Goal: Task Accomplishment & Management: Manage account settings

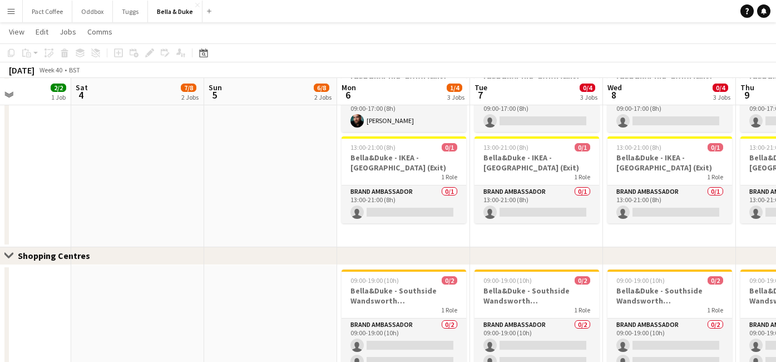
scroll to position [1096, 0]
click at [12, 16] on button "Menu" at bounding box center [11, 11] width 22 height 22
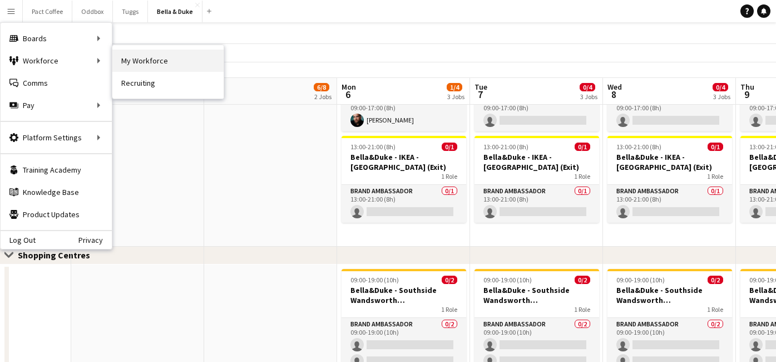
click at [129, 58] on link "My Workforce" at bounding box center [167, 61] width 111 height 22
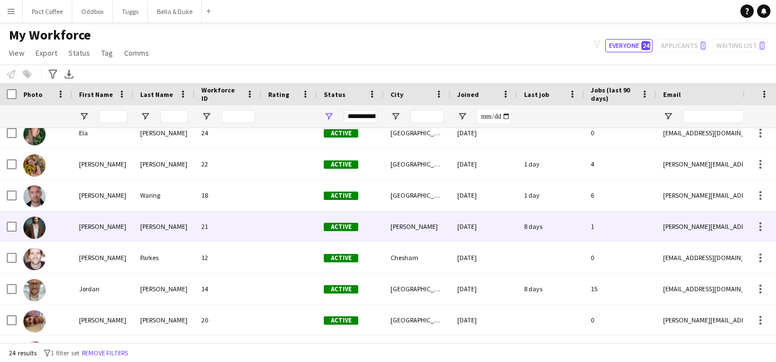
scroll to position [159, 0]
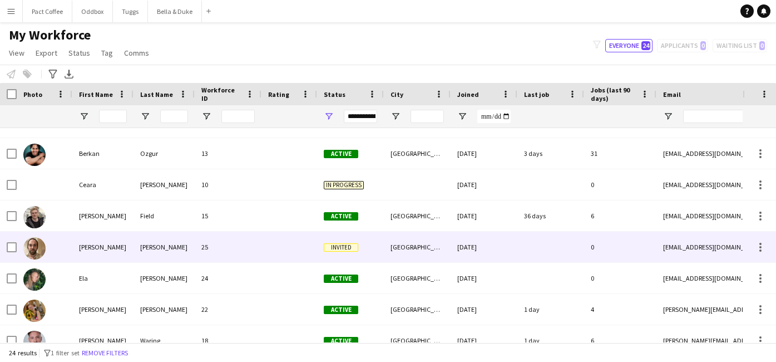
click at [153, 250] on div "[PERSON_NAME]" at bounding box center [164, 247] width 61 height 31
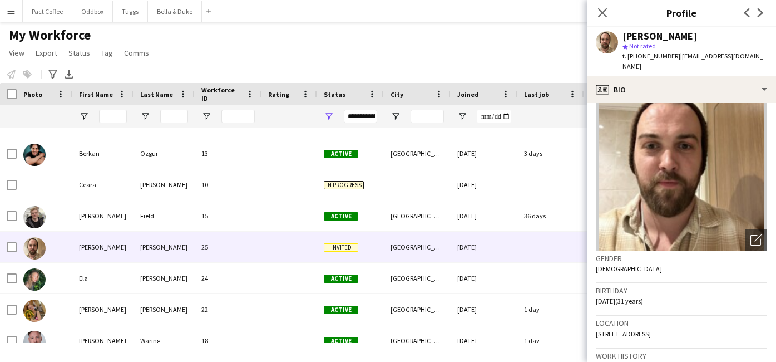
click at [651, 329] on span "[STREET_ADDRESS]" at bounding box center [623, 333] width 55 height 8
copy span "[STREET_ADDRESS]"
click at [599, 10] on icon "Close pop-in" at bounding box center [602, 12] width 11 height 11
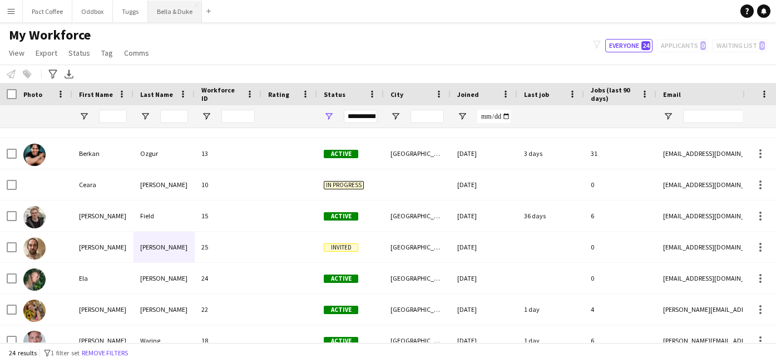
click at [158, 18] on button "Bella & Duke Close" at bounding box center [175, 12] width 54 height 22
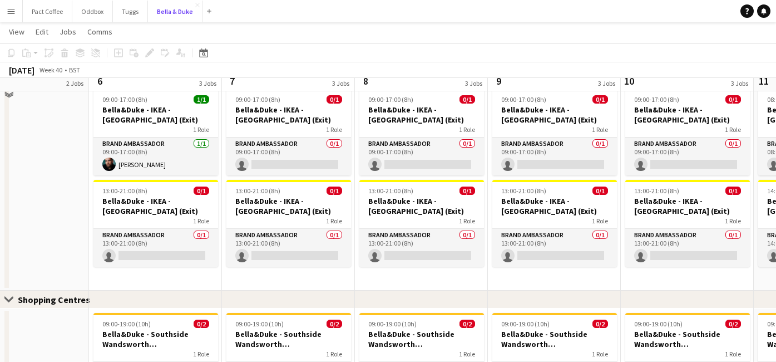
scroll to position [773, 0]
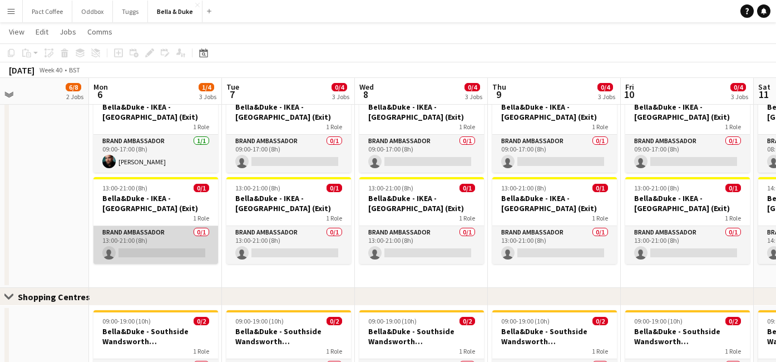
click at [137, 252] on app-card-role "Brand Ambassador 0/1 13:00-21:00 (8h) single-neutral-actions" at bounding box center [156, 245] width 125 height 38
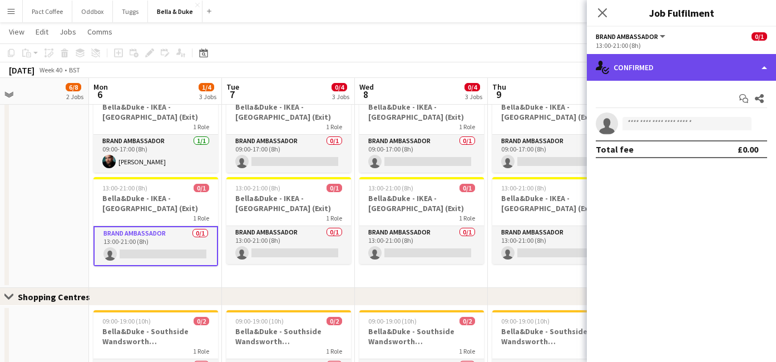
click at [699, 71] on div "single-neutral-actions-check-2 Confirmed" at bounding box center [681, 67] width 189 height 27
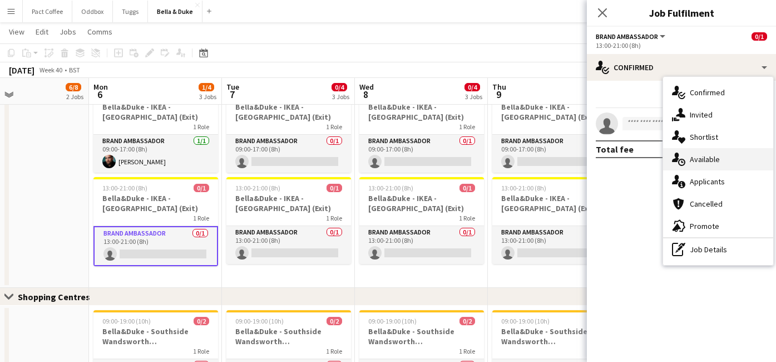
click at [722, 165] on div "single-neutral-actions-upload Available" at bounding box center [718, 159] width 110 height 22
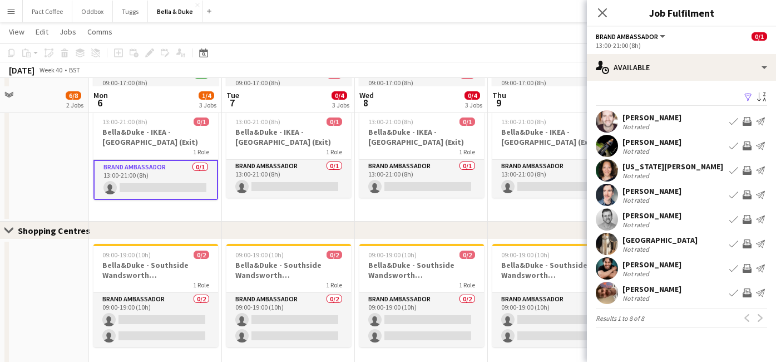
scroll to position [847, 0]
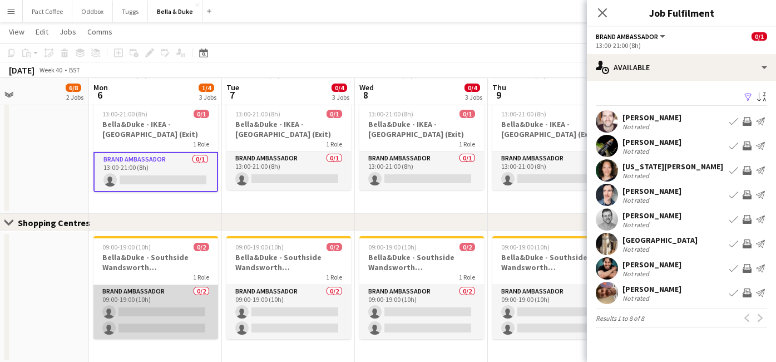
click at [179, 308] on app-card-role "Brand Ambassador 0/2 09:00-19:00 (10h) single-neutral-actions single-neutral-ac…" at bounding box center [156, 312] width 125 height 54
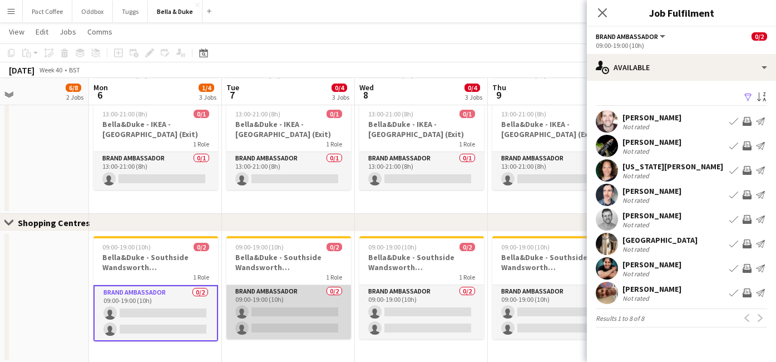
click at [324, 309] on app-card-role "Brand Ambassador 0/2 09:00-19:00 (10h) single-neutral-actions single-neutral-ac…" at bounding box center [289, 312] width 125 height 54
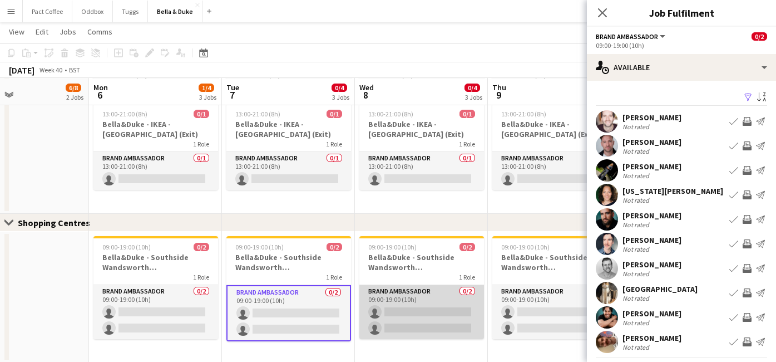
click at [435, 311] on app-card-role "Brand Ambassador 0/2 09:00-19:00 (10h) single-neutral-actions single-neutral-ac…" at bounding box center [422, 312] width 125 height 54
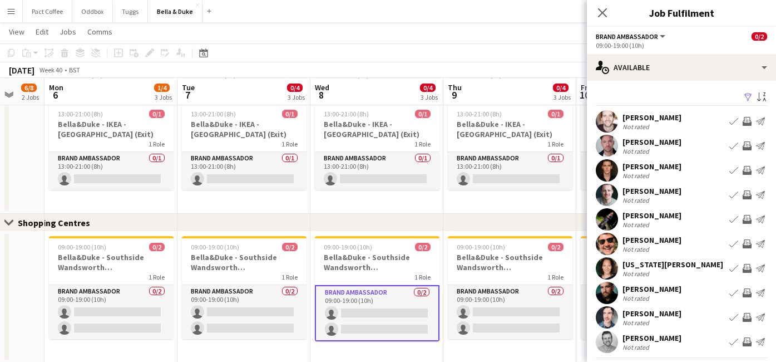
scroll to position [0, 360]
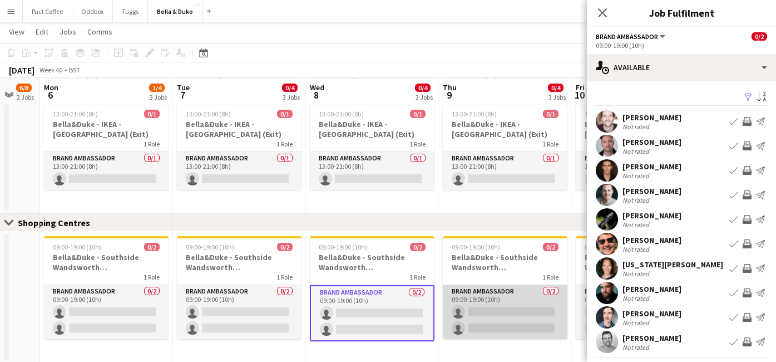
click at [490, 309] on app-card-role "Brand Ambassador 0/2 09:00-19:00 (10h) single-neutral-actions single-neutral-ac…" at bounding box center [505, 312] width 125 height 54
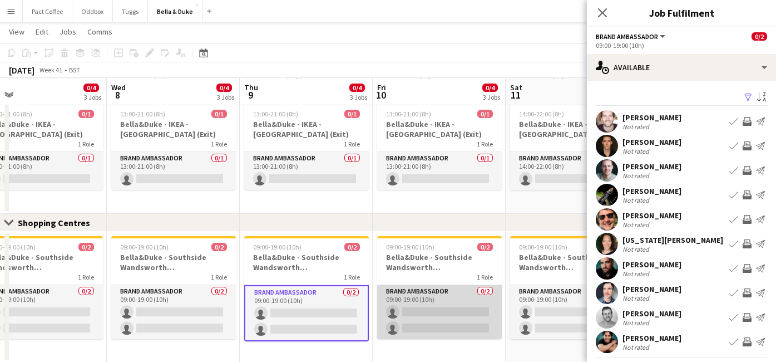
click at [456, 313] on app-card-role "Brand Ambassador 0/2 09:00-19:00 (10h) single-neutral-actions single-neutral-ac…" at bounding box center [439, 312] width 125 height 54
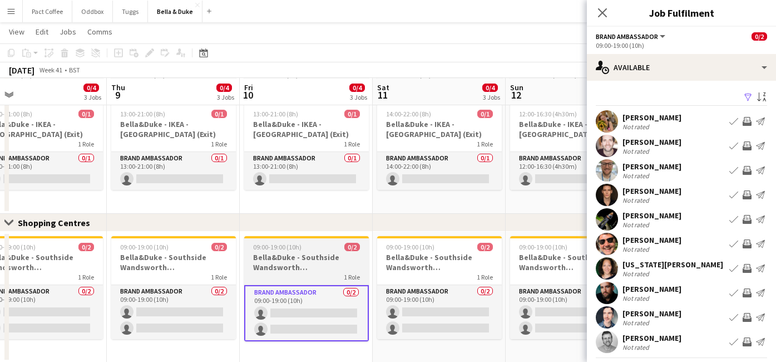
scroll to position [0, 426]
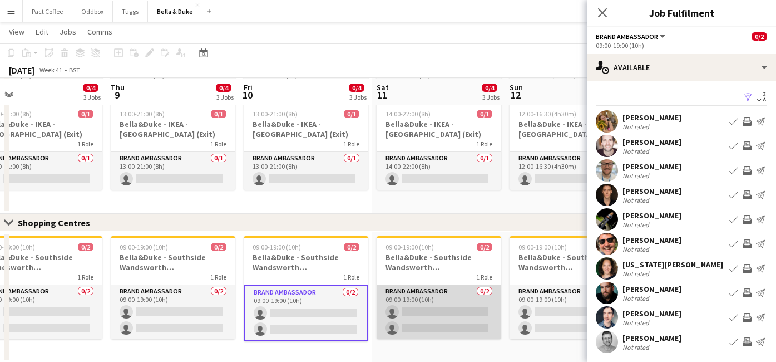
click at [437, 309] on app-card-role "Brand Ambassador 0/2 09:00-19:00 (10h) single-neutral-actions single-neutral-ac…" at bounding box center [439, 312] width 125 height 54
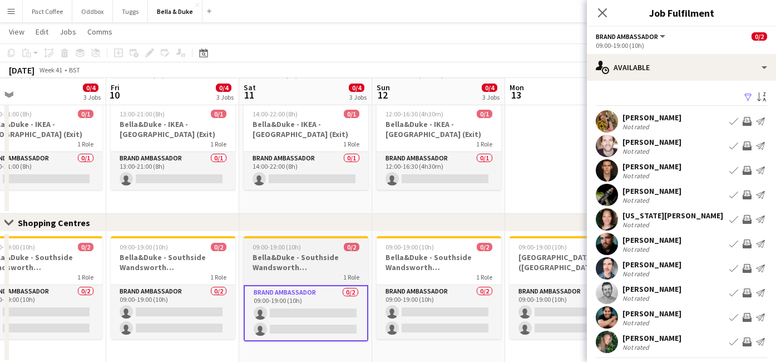
scroll to position [0, 441]
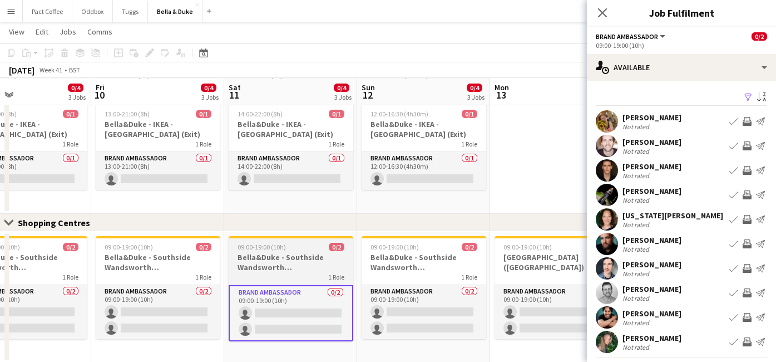
click at [437, 309] on app-card-role "Brand Ambassador 0/2 09:00-19:00 (10h) single-neutral-actions single-neutral-ac…" at bounding box center [424, 312] width 125 height 54
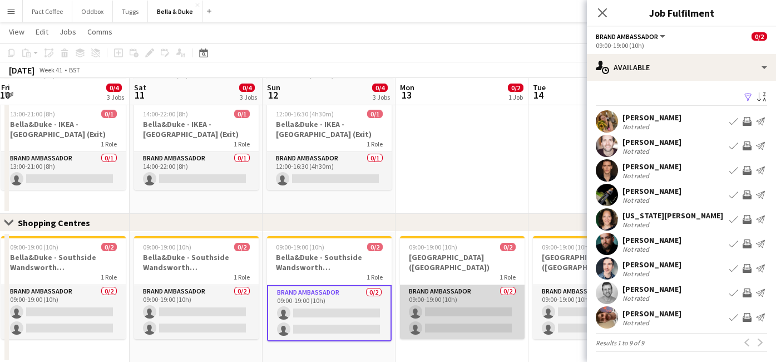
scroll to position [0, 412]
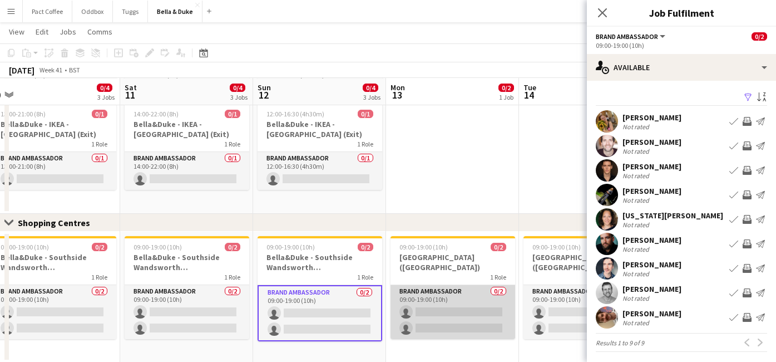
click at [443, 312] on app-card-role "Brand Ambassador 0/2 09:00-19:00 (10h) single-neutral-actions single-neutral-ac…" at bounding box center [453, 312] width 125 height 54
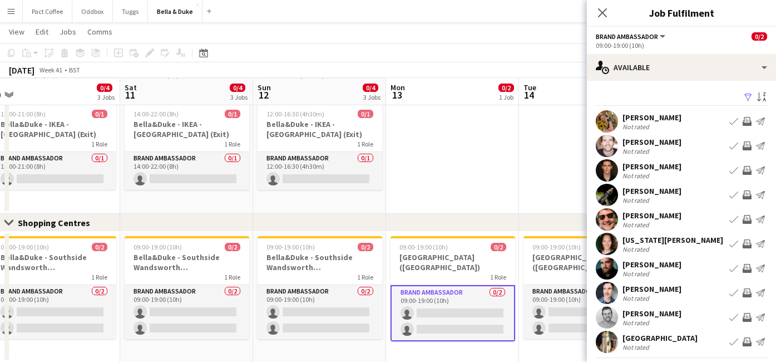
click at [535, 350] on app-date-cell "09:00-19:00 (10h) 0/2 [PERSON_NAME] - [GEOGRAPHIC_DATA] (Shopping Centre) 1 Rol…" at bounding box center [585, 297] width 133 height 131
